Goal: Information Seeking & Learning: Learn about a topic

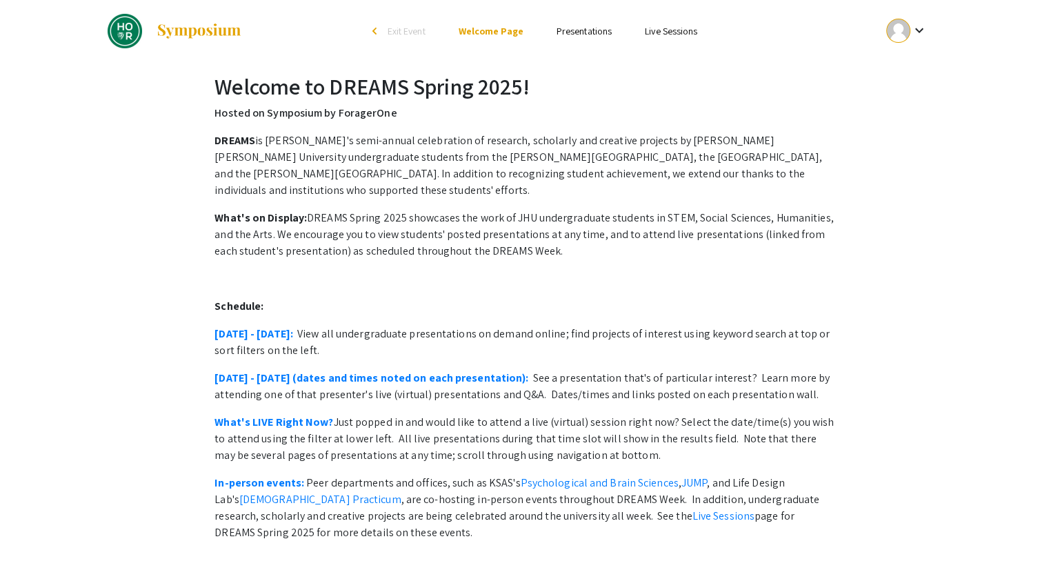
drag, startPoint x: 615, startPoint y: 81, endPoint x: 653, endPoint y: 48, distance: 49.9
click at [616, 81] on h2 "Welcome to DREAMS Spring 2025!" at bounding box center [524, 86] width 619 height 26
click at [917, 32] on mat-icon "keyboard_arrow_down" at bounding box center [918, 30] width 17 height 17
click at [600, 173] on div at bounding box center [524, 289] width 1049 height 579
click at [312, 85] on h2 "Welcome to DREAMS Spring 2025!" at bounding box center [524, 86] width 619 height 26
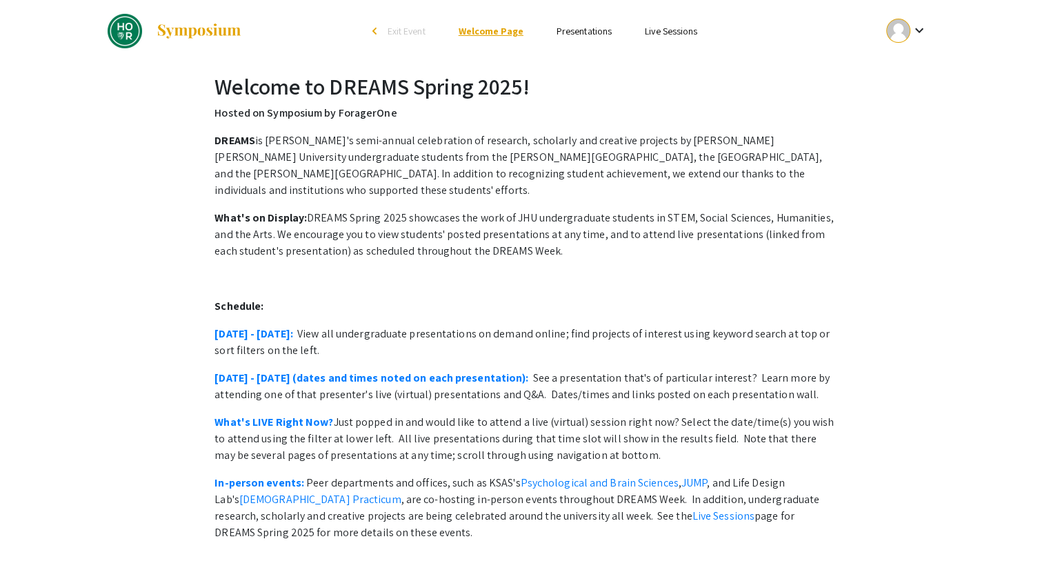
click at [497, 26] on link "Welcome Page" at bounding box center [491, 31] width 65 height 12
click at [917, 33] on mat-icon "keyboard_arrow_down" at bounding box center [918, 30] width 17 height 17
click at [735, 108] on div at bounding box center [524, 289] width 1049 height 579
click at [595, 34] on link "Presentations" at bounding box center [584, 31] width 55 height 12
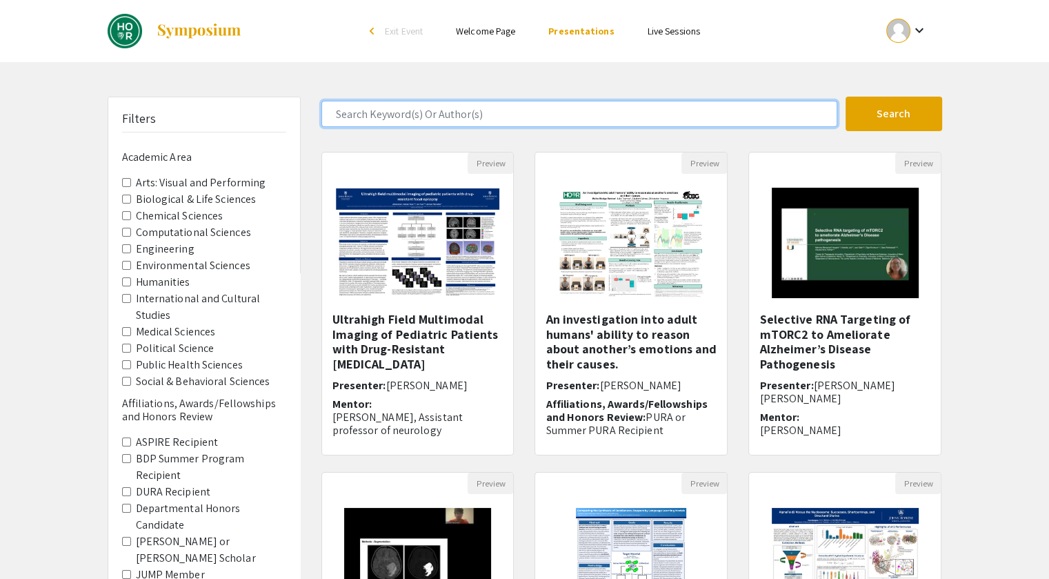
click at [431, 119] on input "Search Keyword(s) Or Author(s)" at bounding box center [579, 114] width 516 height 26
type input "[PERSON_NAME]"
click at [846, 97] on button "Search" at bounding box center [894, 114] width 97 height 34
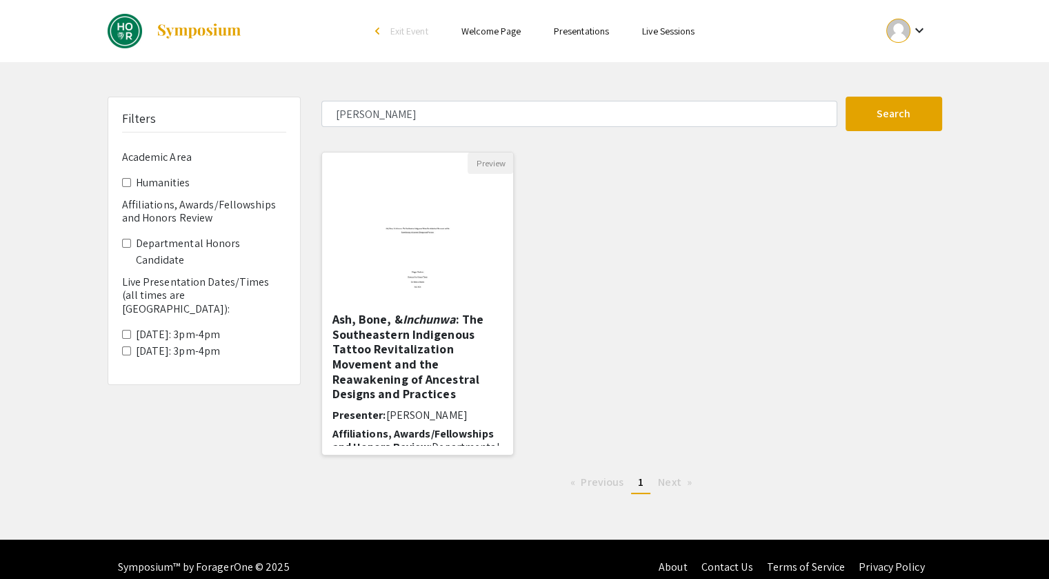
click at [396, 213] on img at bounding box center [417, 243] width 113 height 138
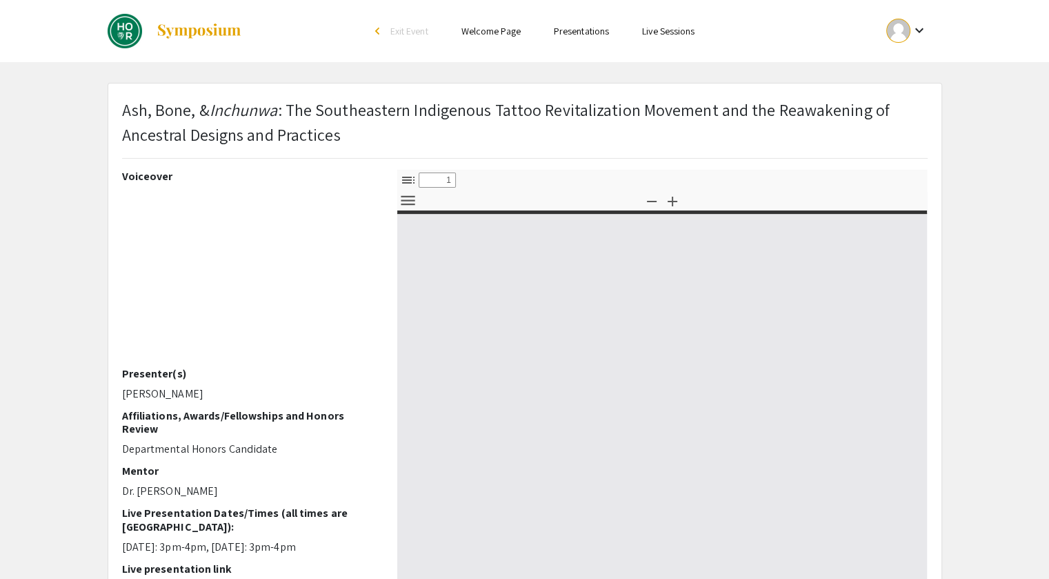
select select "custom"
type input "0"
select select "custom"
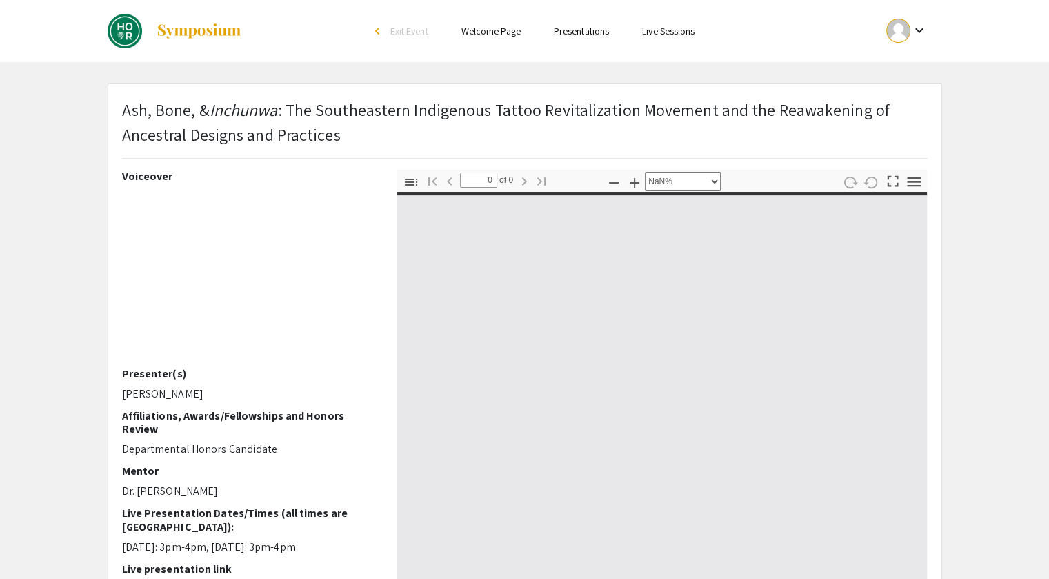
type input "1"
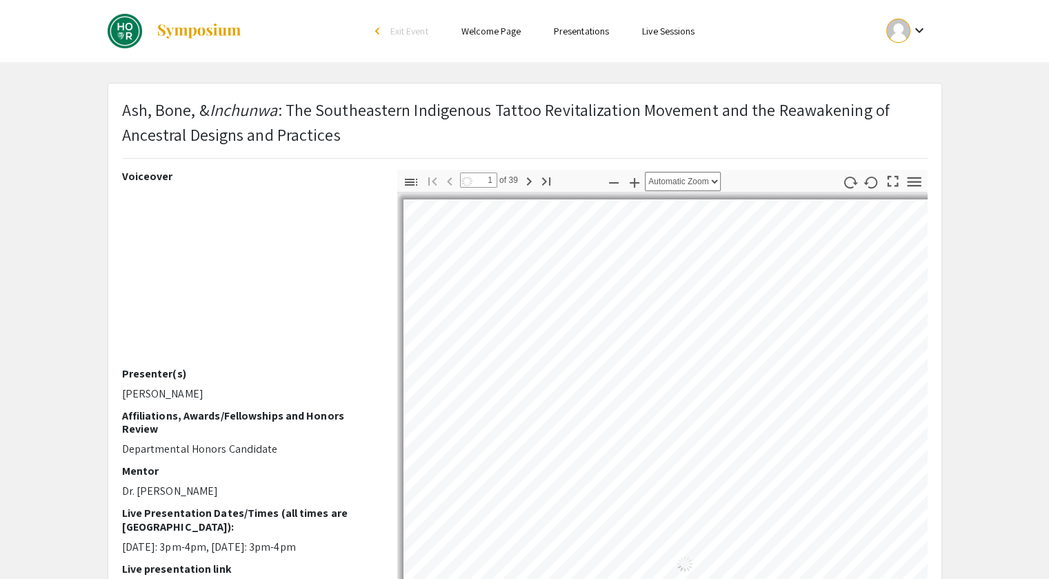
select select "auto"
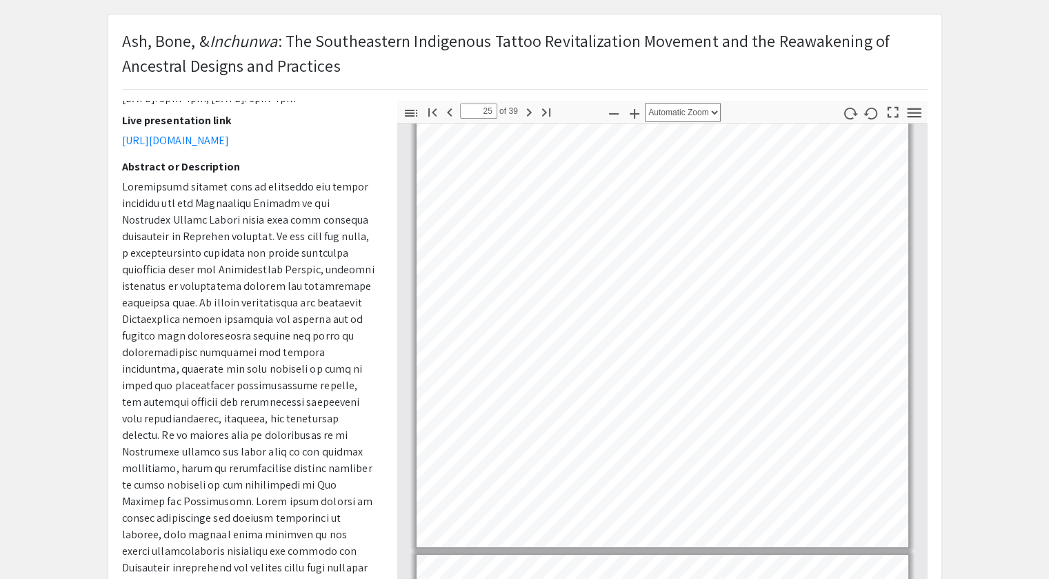
scroll to position [15958, 0]
type input "26"
